Goal: Task Accomplishment & Management: Use online tool/utility

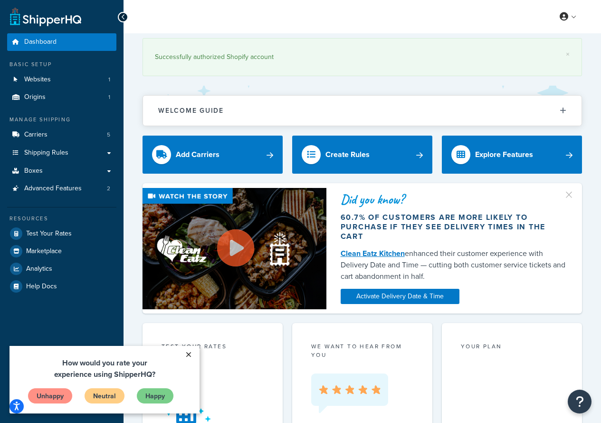
drag, startPoint x: 188, startPoint y: 352, endPoint x: 280, endPoint y: 658, distance: 319.7
click at [188, 352] on link "×" at bounding box center [188, 354] width 17 height 17
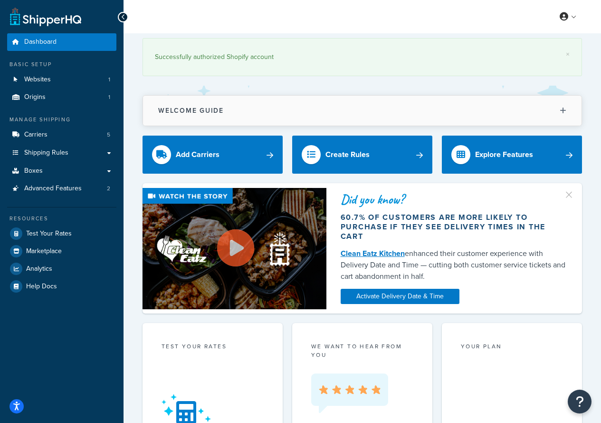
click at [569, 112] on button "Welcome Guide" at bounding box center [362, 111] width 439 height 30
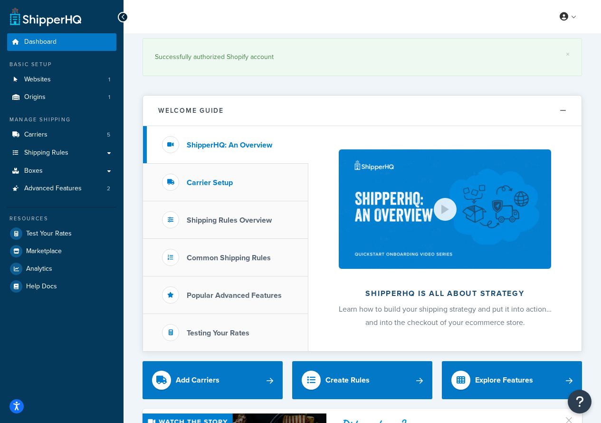
click at [216, 186] on h3 "Carrier Setup" at bounding box center [210, 182] width 46 height 9
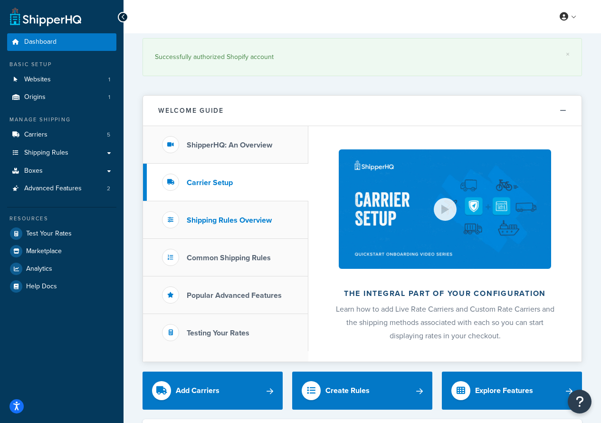
click at [226, 216] on h3 "Shipping Rules Overview" at bounding box center [229, 220] width 85 height 9
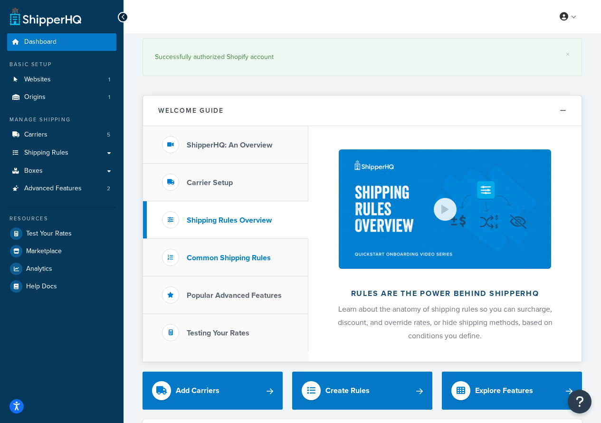
click at [204, 256] on h3 "Common Shipping Rules" at bounding box center [229, 257] width 84 height 9
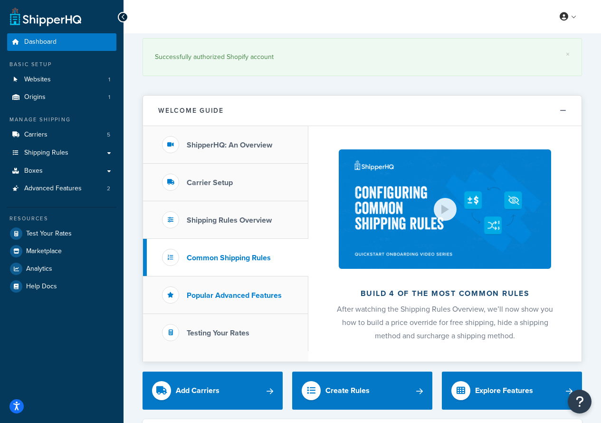
click at [251, 284] on li "Popular Advanced Features" at bounding box center [225, 295] width 165 height 38
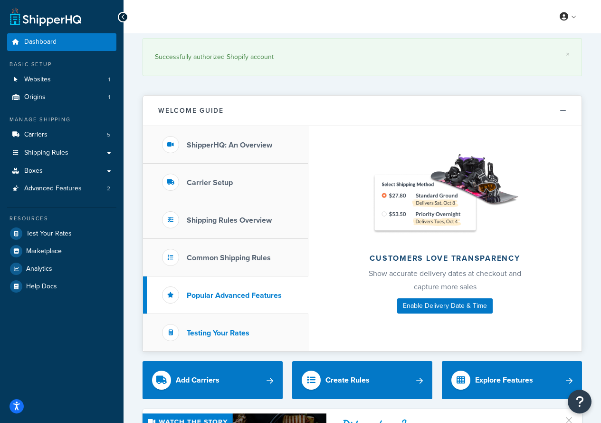
click at [211, 333] on h3 "Testing Your Rates" at bounding box center [218, 332] width 63 height 9
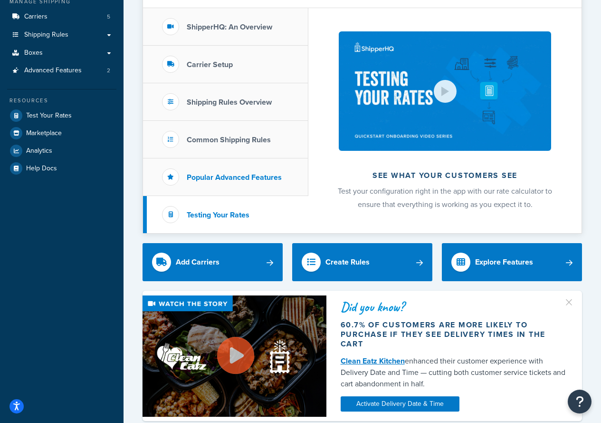
scroll to position [127, 0]
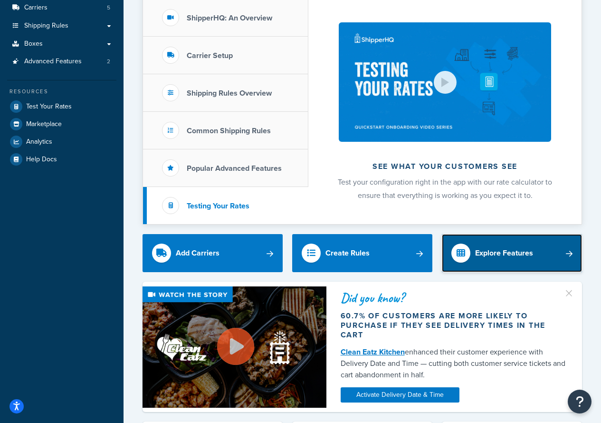
click at [504, 247] on div "Explore Features" at bounding box center [504, 252] width 58 height 13
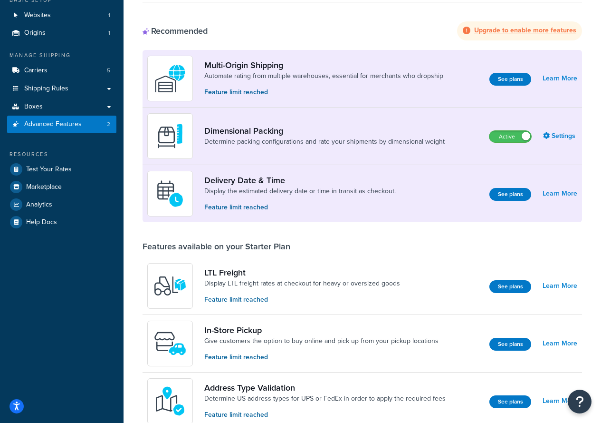
scroll to position [63, 0]
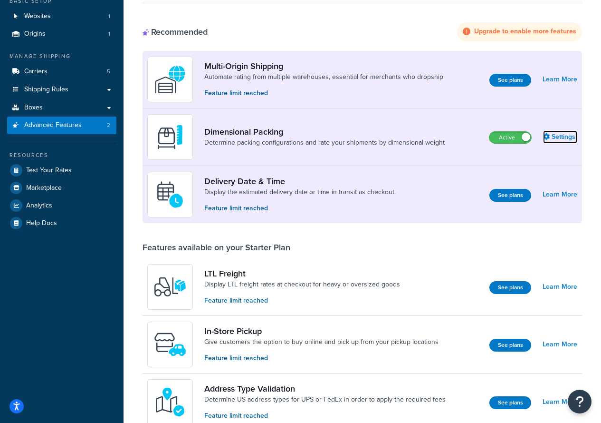
click at [564, 138] on link "Settings" at bounding box center [560, 136] width 34 height 13
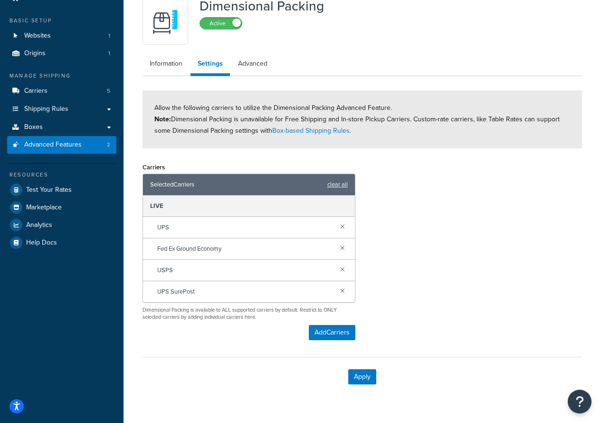
scroll to position [65, 0]
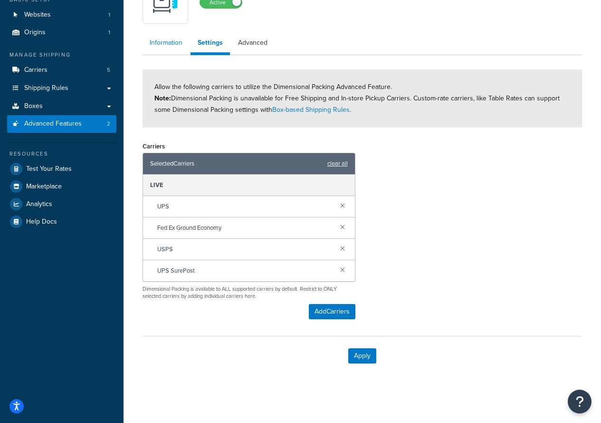
click at [173, 41] on link "Information" at bounding box center [166, 42] width 47 height 19
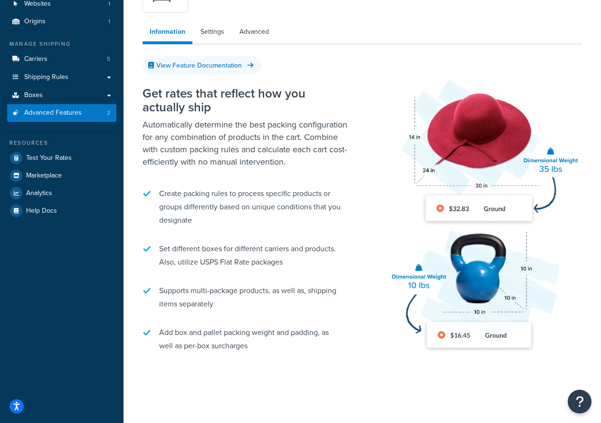
scroll to position [95, 0]
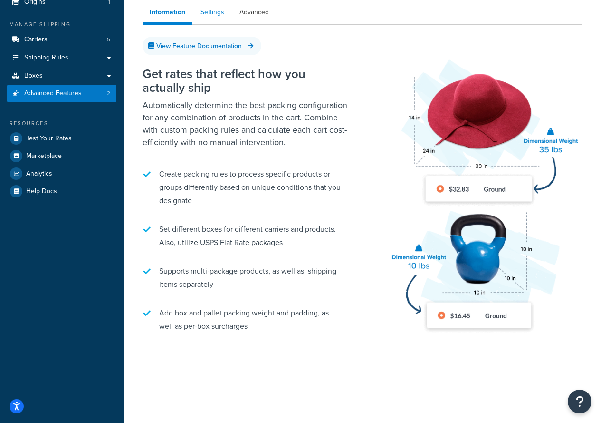
click at [209, 12] on link "Settings" at bounding box center [212, 12] width 38 height 19
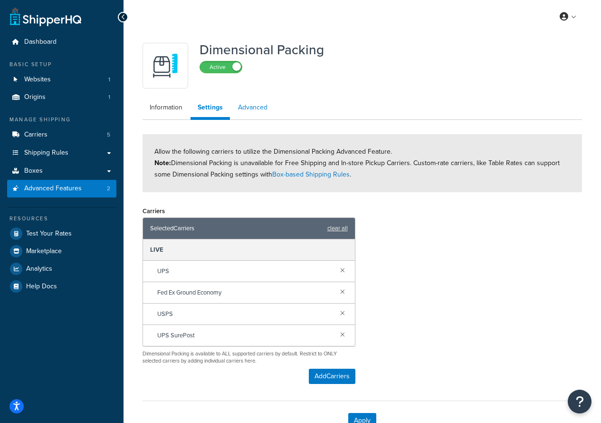
click at [251, 108] on link "Advanced" at bounding box center [253, 107] width 44 height 19
select select "false"
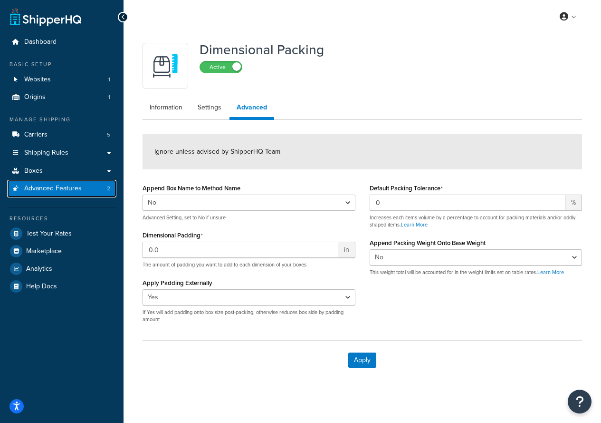
click at [49, 185] on span "Advanced Features" at bounding box center [53, 188] width 58 height 8
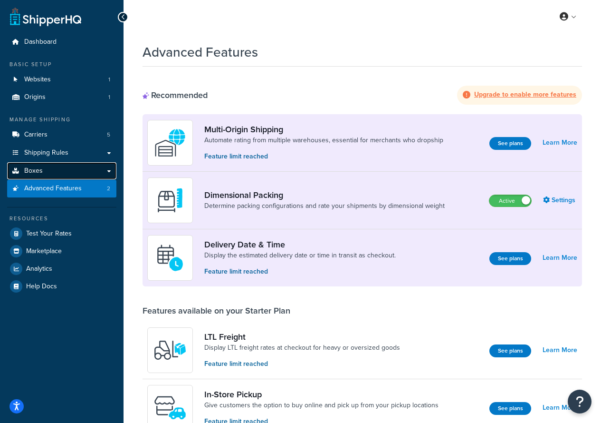
click at [47, 171] on link "Boxes" at bounding box center [61, 171] width 109 height 18
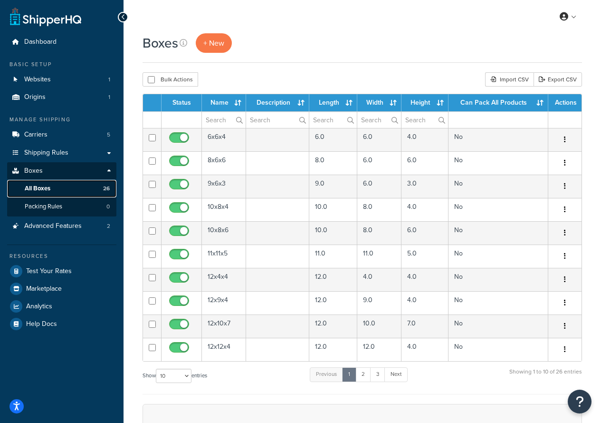
click at [53, 190] on link "All Boxes 26" at bounding box center [61, 189] width 109 height 18
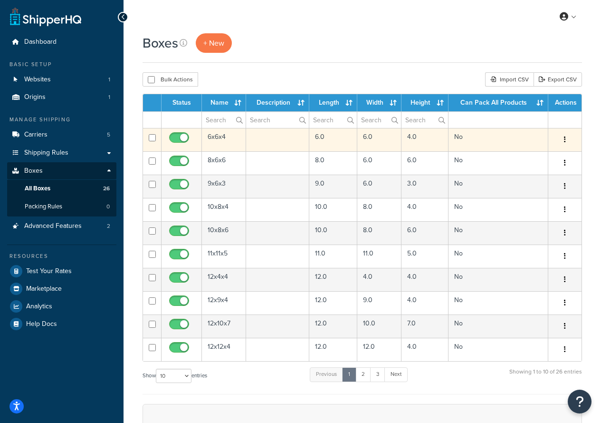
click at [564, 136] on button "button" at bounding box center [565, 139] width 13 height 15
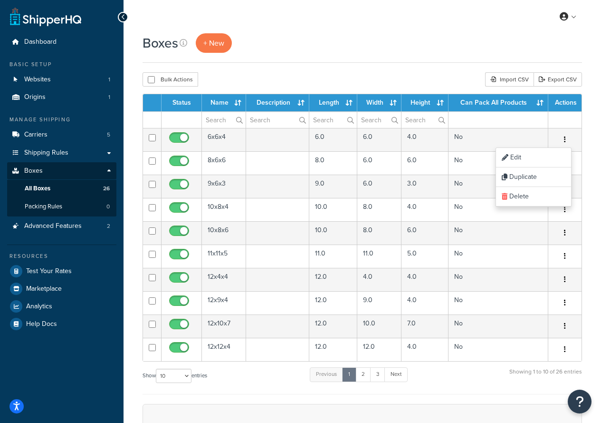
click at [313, 34] on div "Boxes + New" at bounding box center [363, 42] width 440 height 19
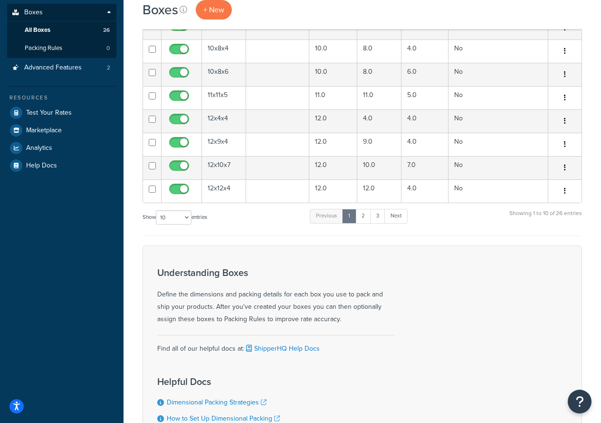
scroll to position [176, 0]
